Goal: Information Seeking & Learning: Compare options

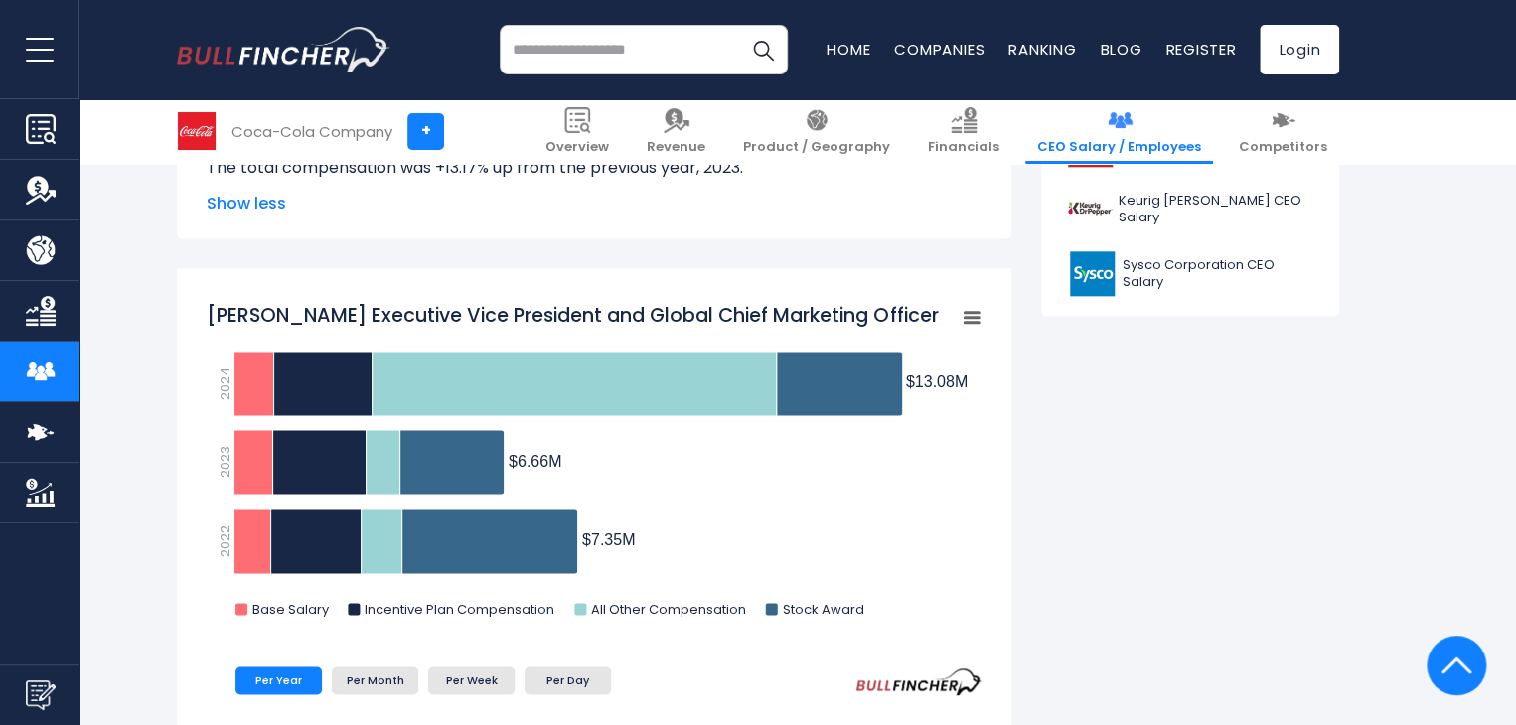
scroll to position [785, 0]
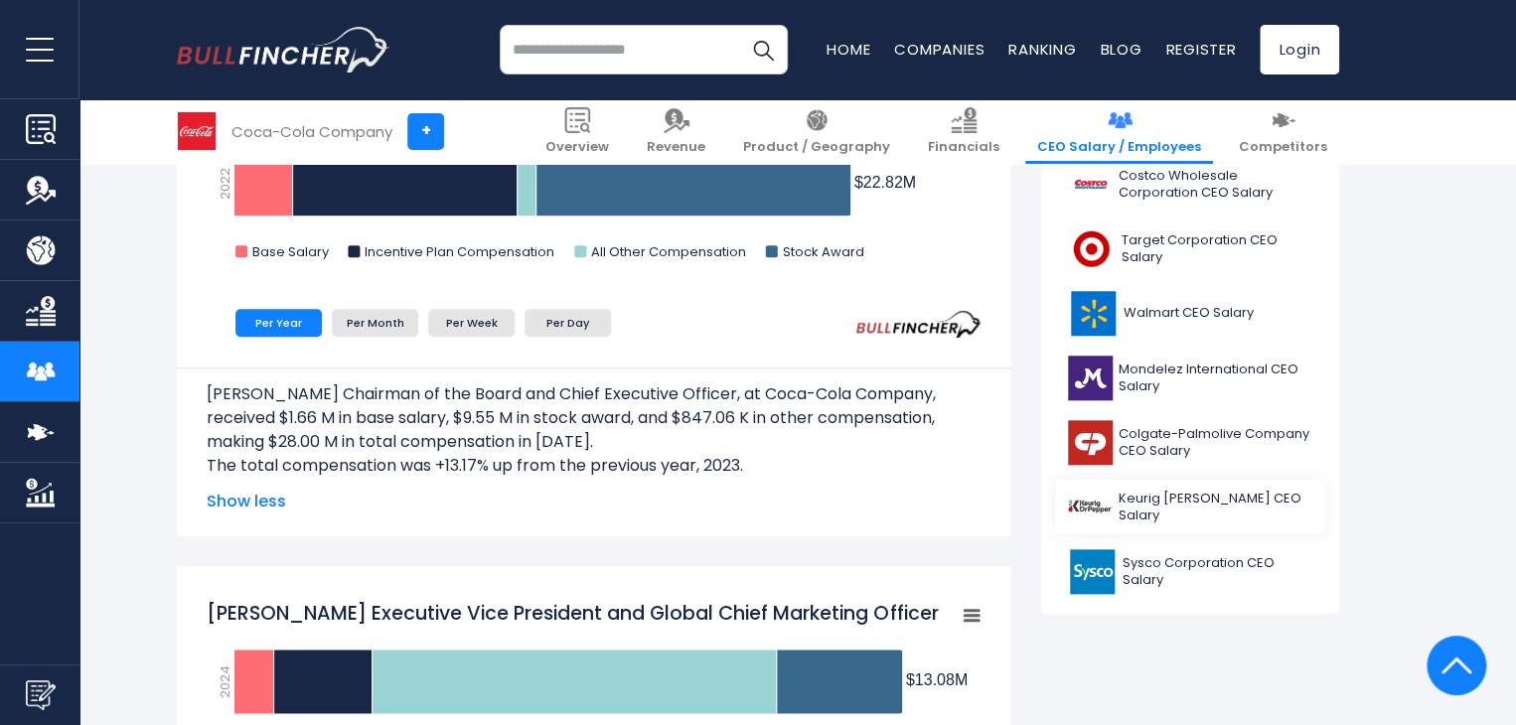
click at [1203, 500] on span "Keurig [PERSON_NAME] CEO Salary" at bounding box center [1216, 508] width 194 height 34
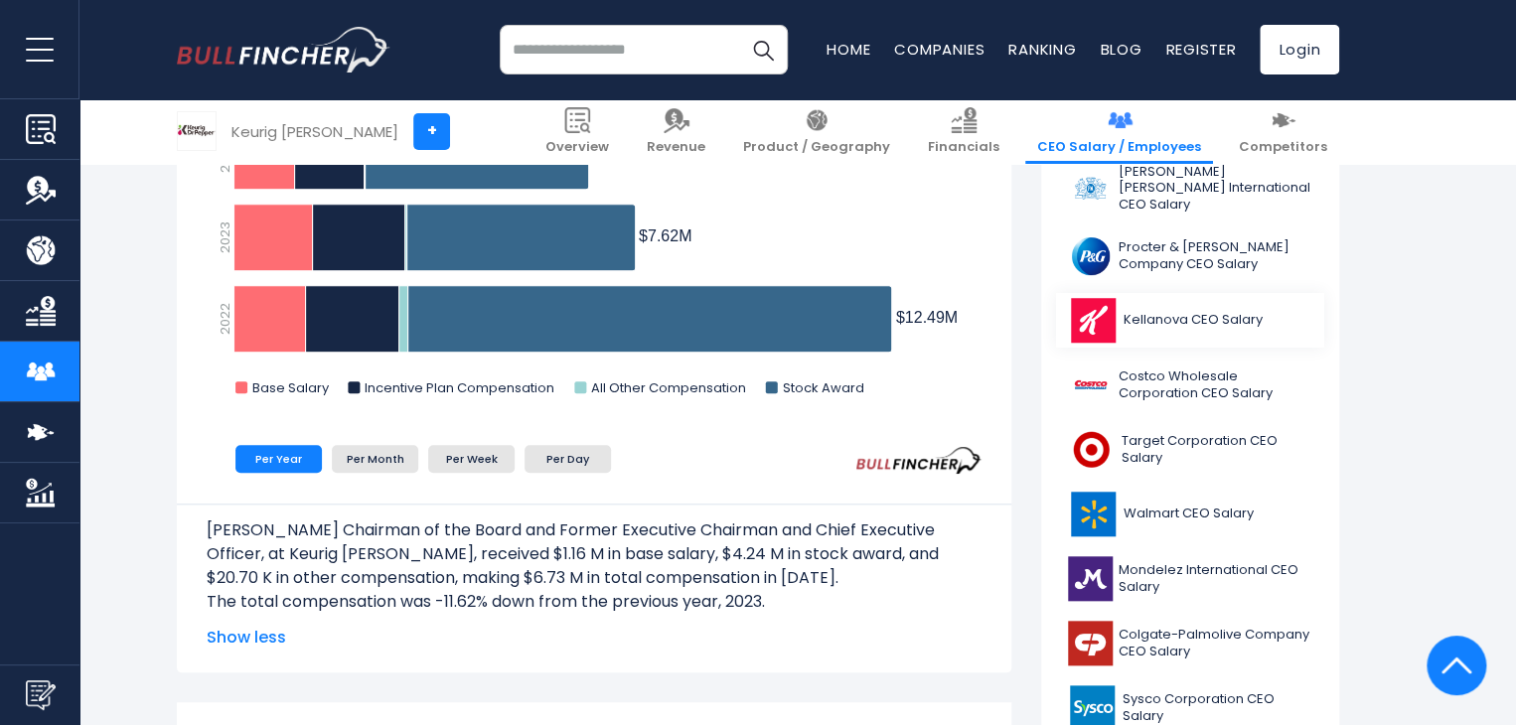
scroll to position [695, 0]
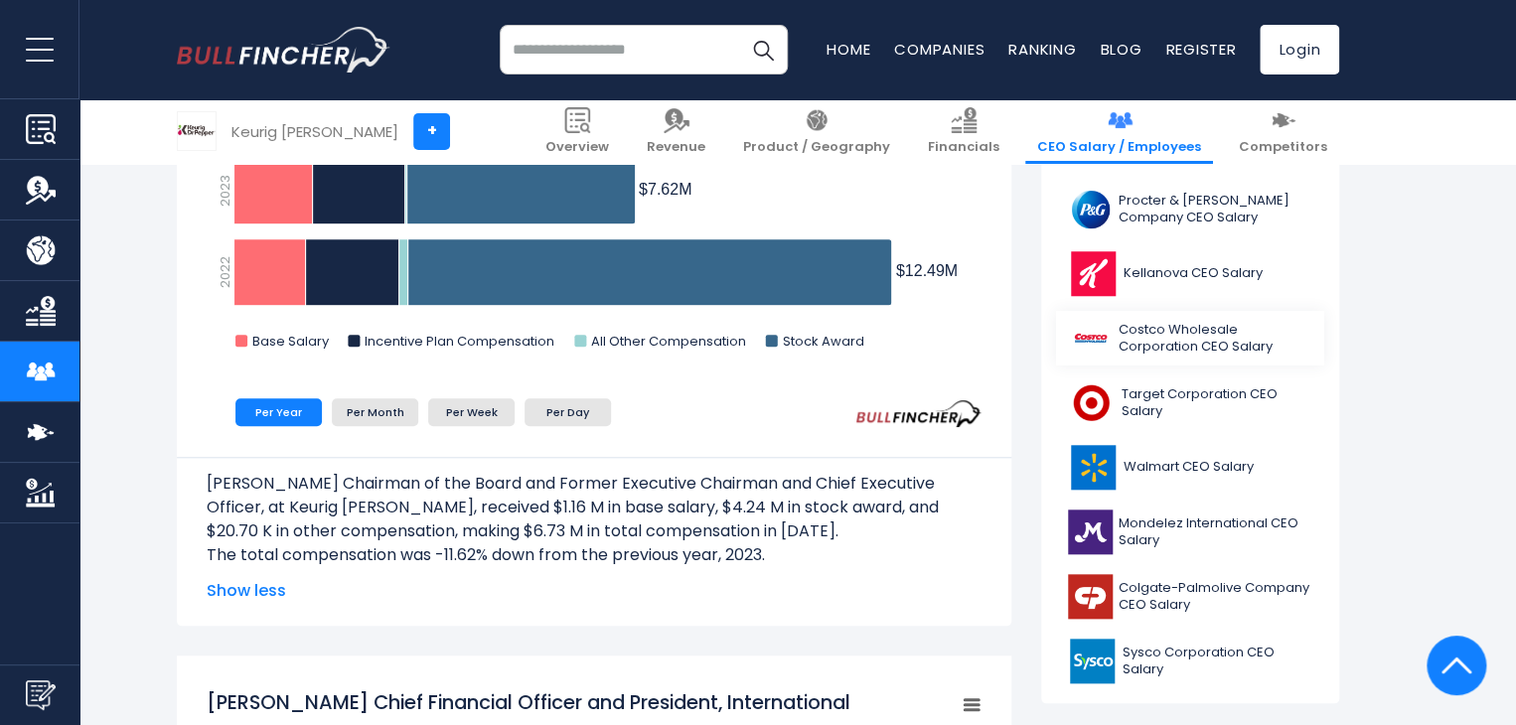
click at [1149, 322] on span "Costco Wholesale Corporation CEO Salary" at bounding box center [1216, 339] width 194 height 34
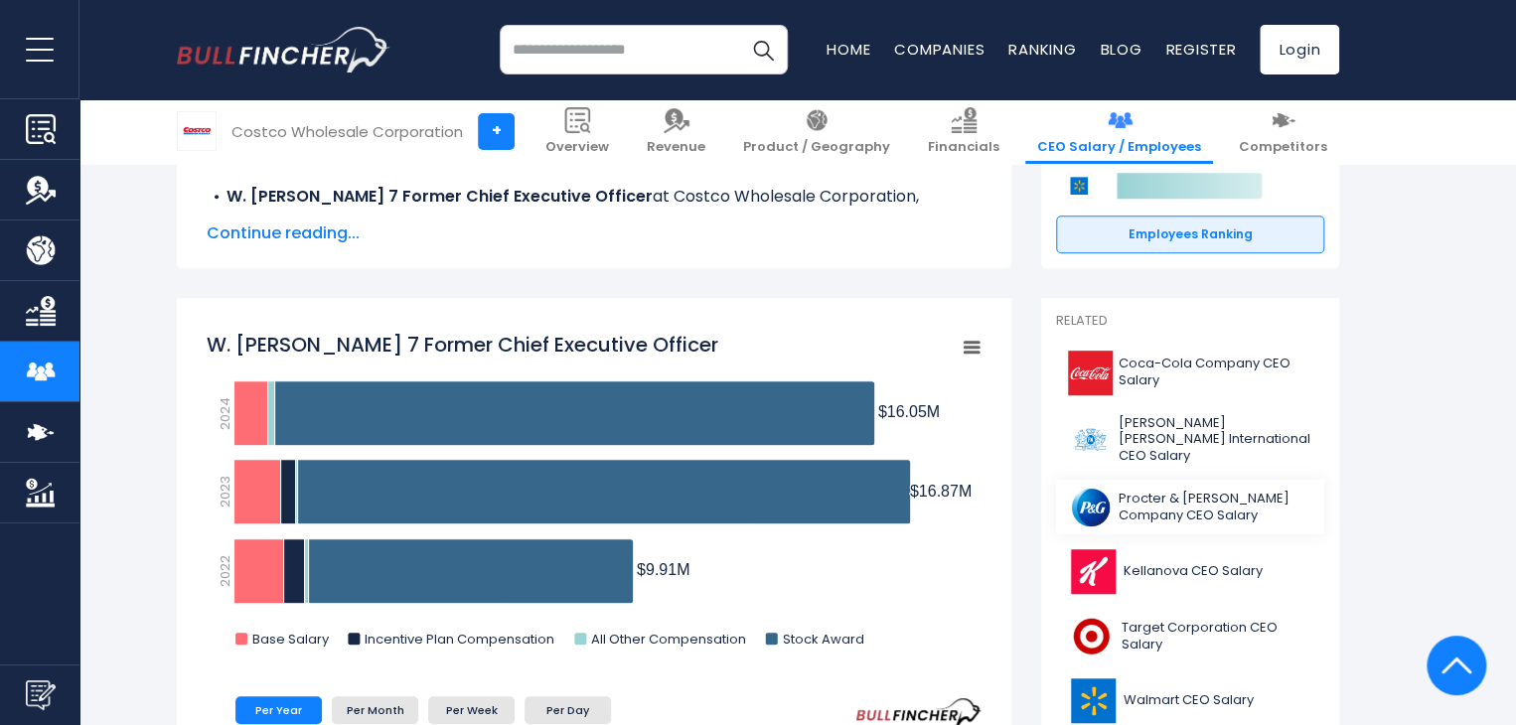
scroll to position [596, 0]
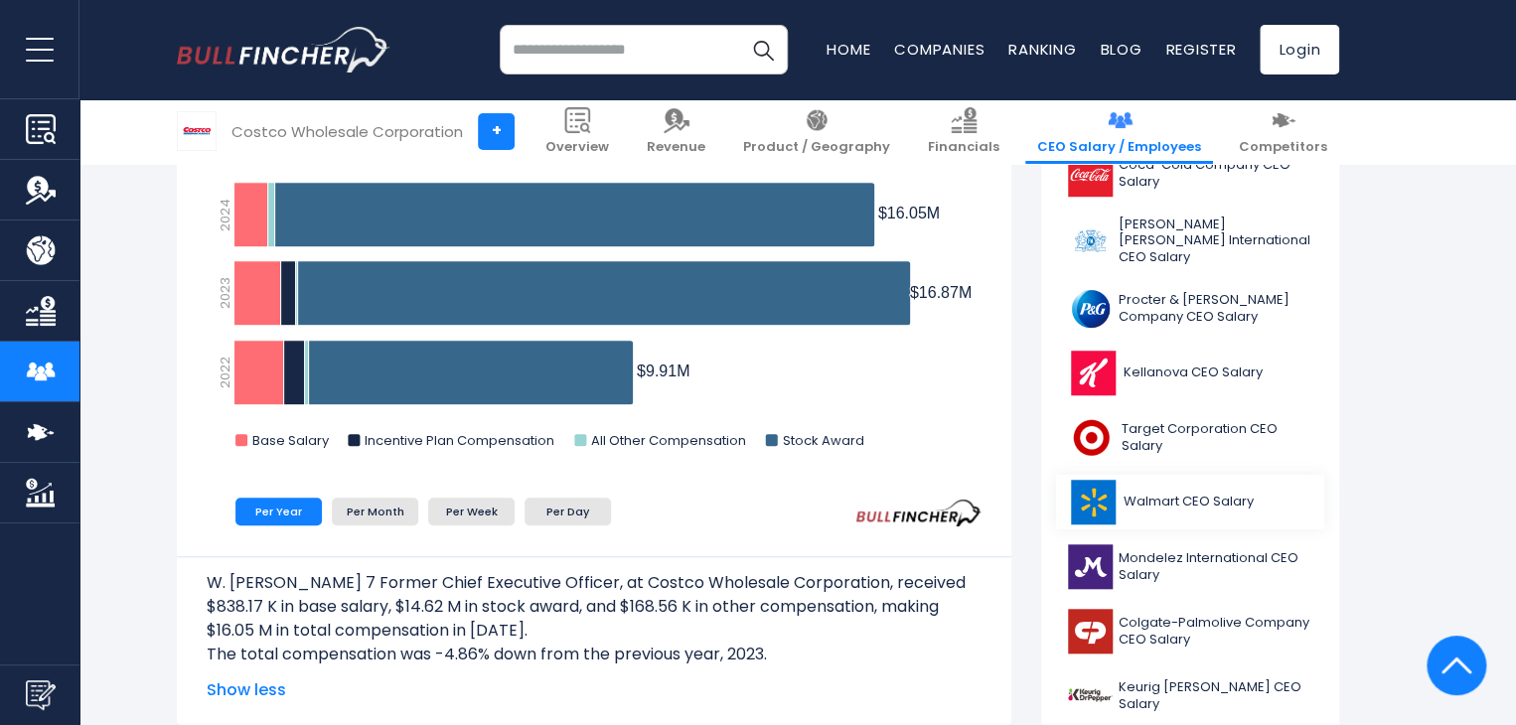
click at [1160, 497] on span "Walmart CEO Salary" at bounding box center [1189, 502] width 130 height 17
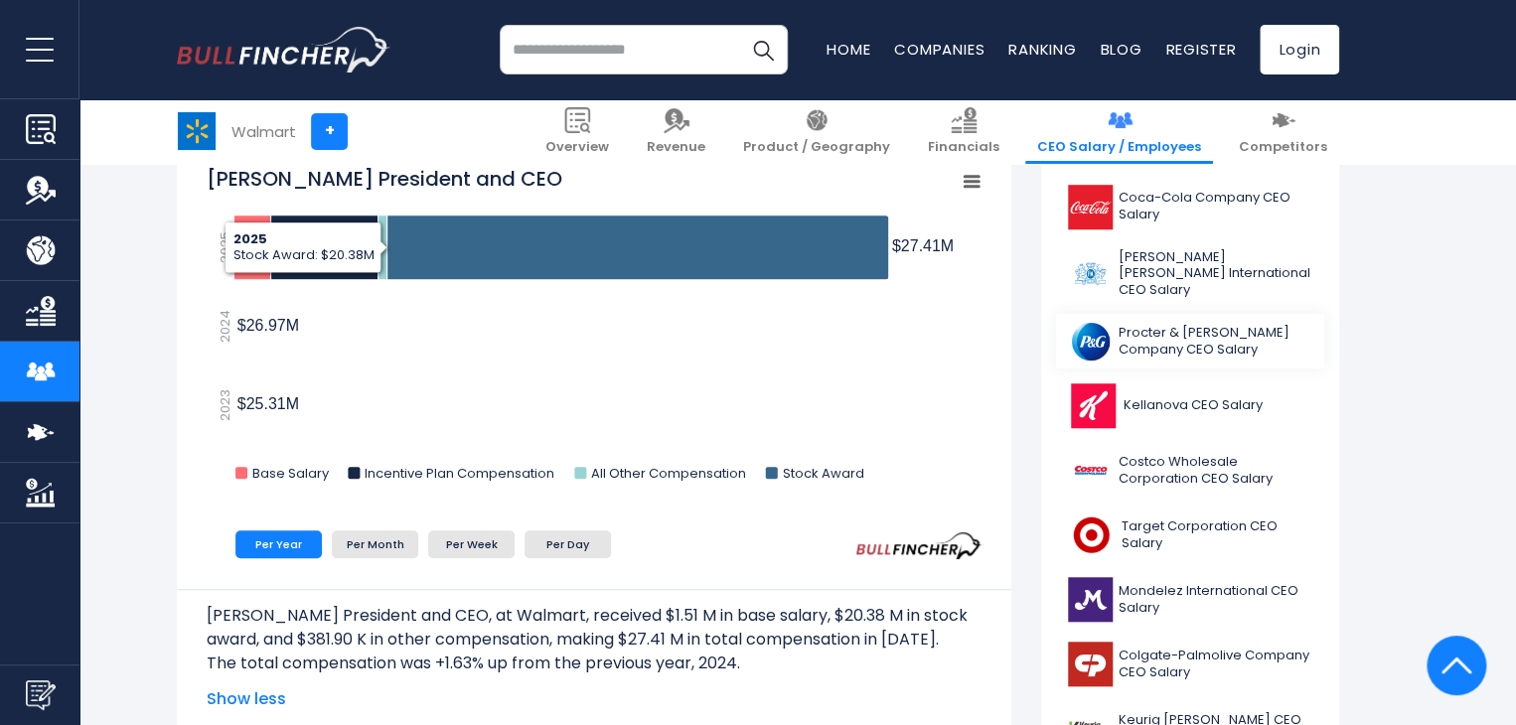
scroll to position [894, 0]
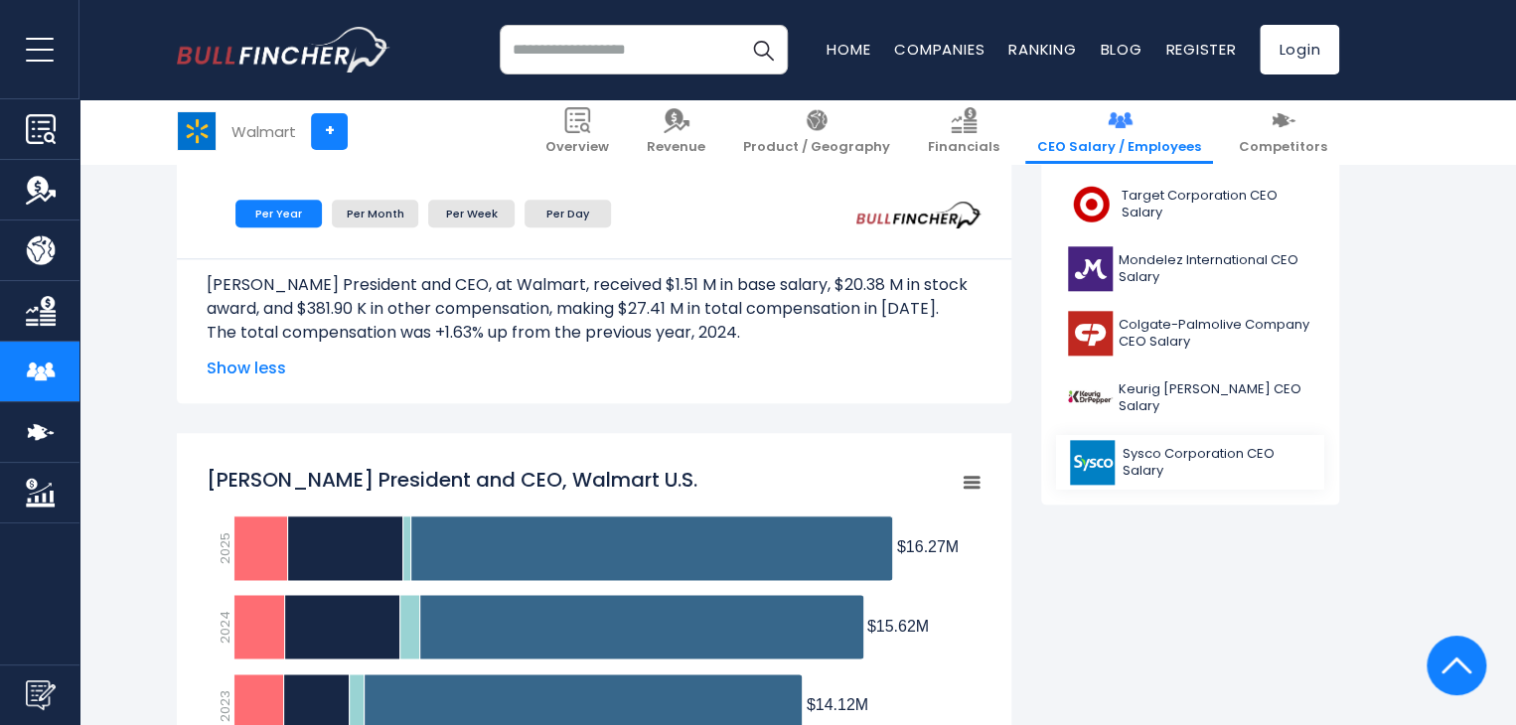
click at [1164, 454] on span "Sysco Corporation CEO Salary" at bounding box center [1218, 463] width 190 height 34
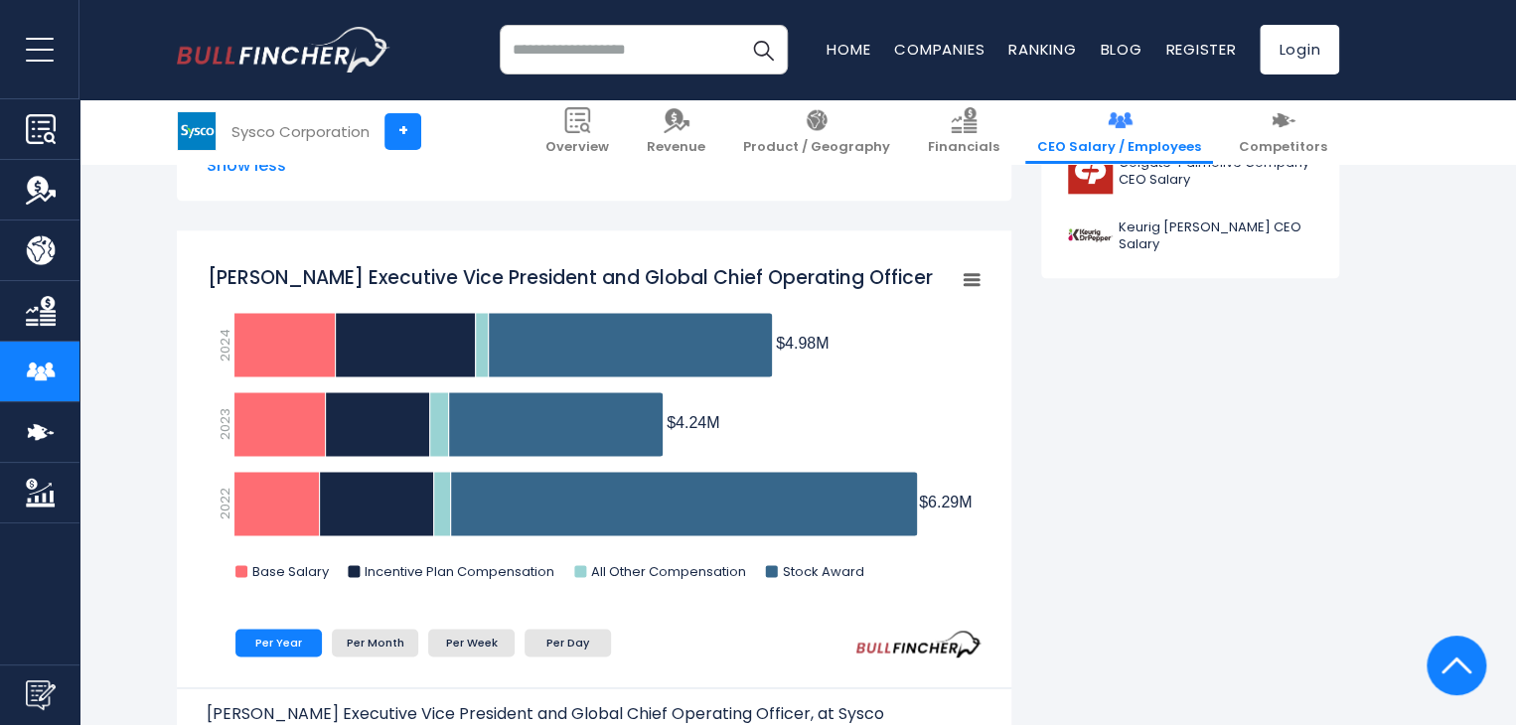
scroll to position [1391, 0]
